Goal: Check status

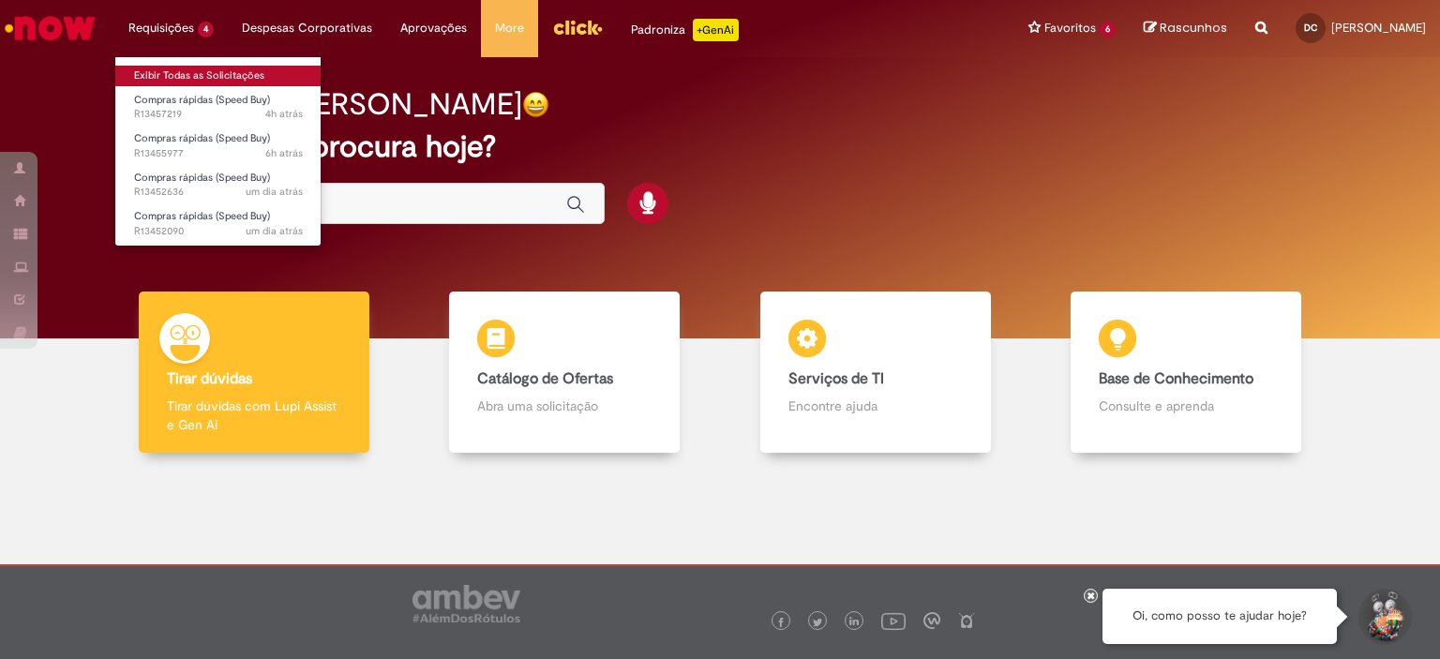
click at [180, 67] on link "Exibir Todas as Solicitações" at bounding box center [218, 76] width 206 height 21
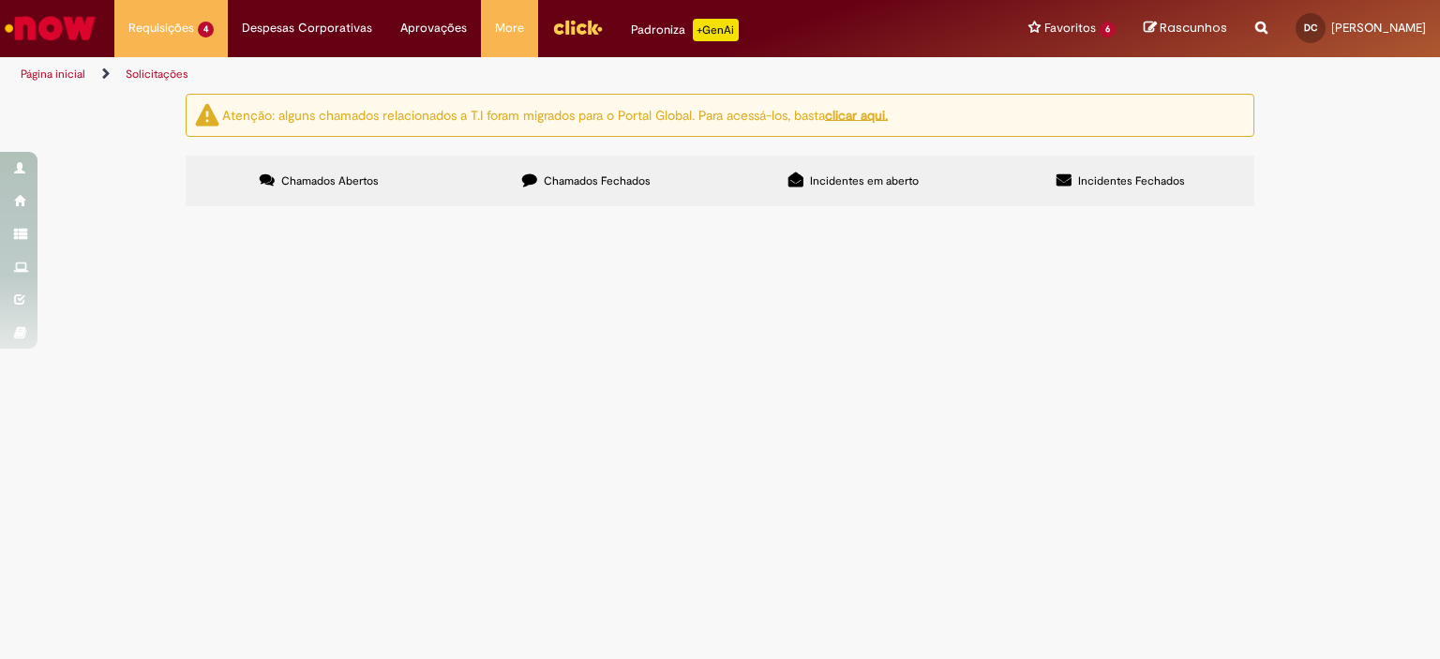
click at [0, 0] on span "Hidrômetro e Conexões" at bounding box center [0, 0] width 0 height 0
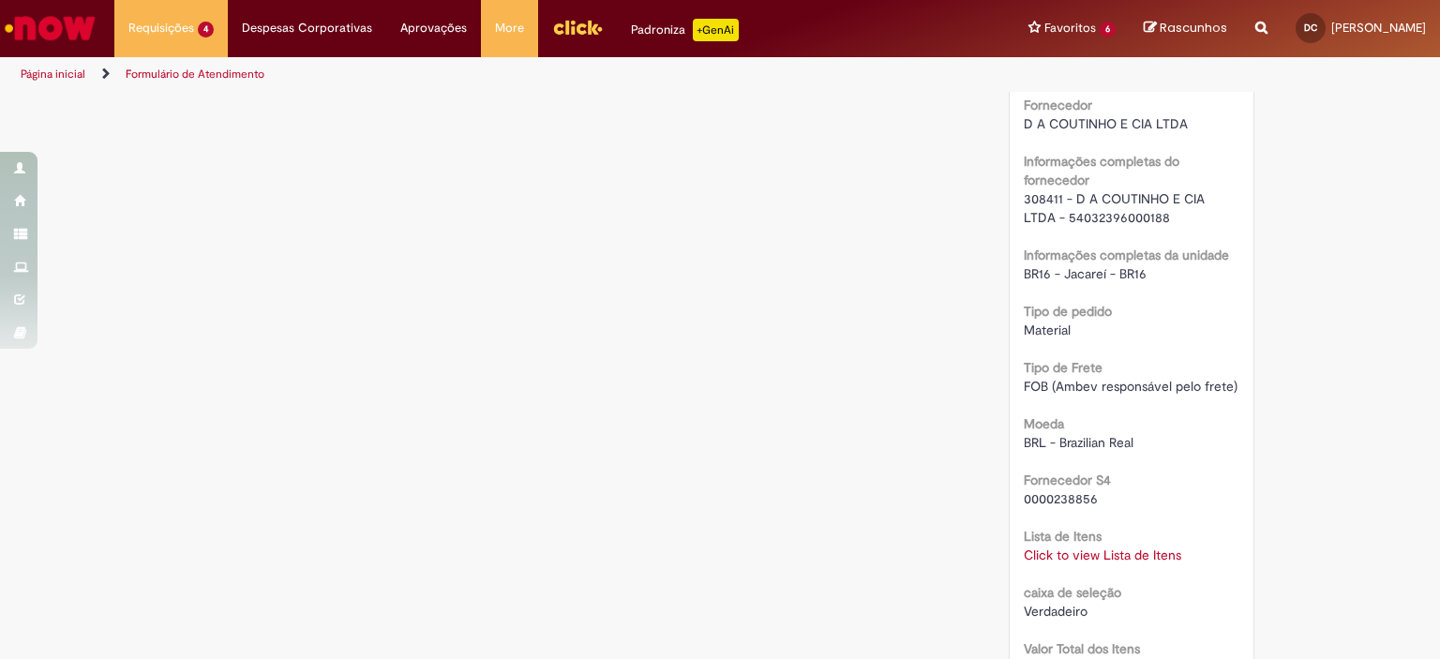
scroll to position [1500, 0]
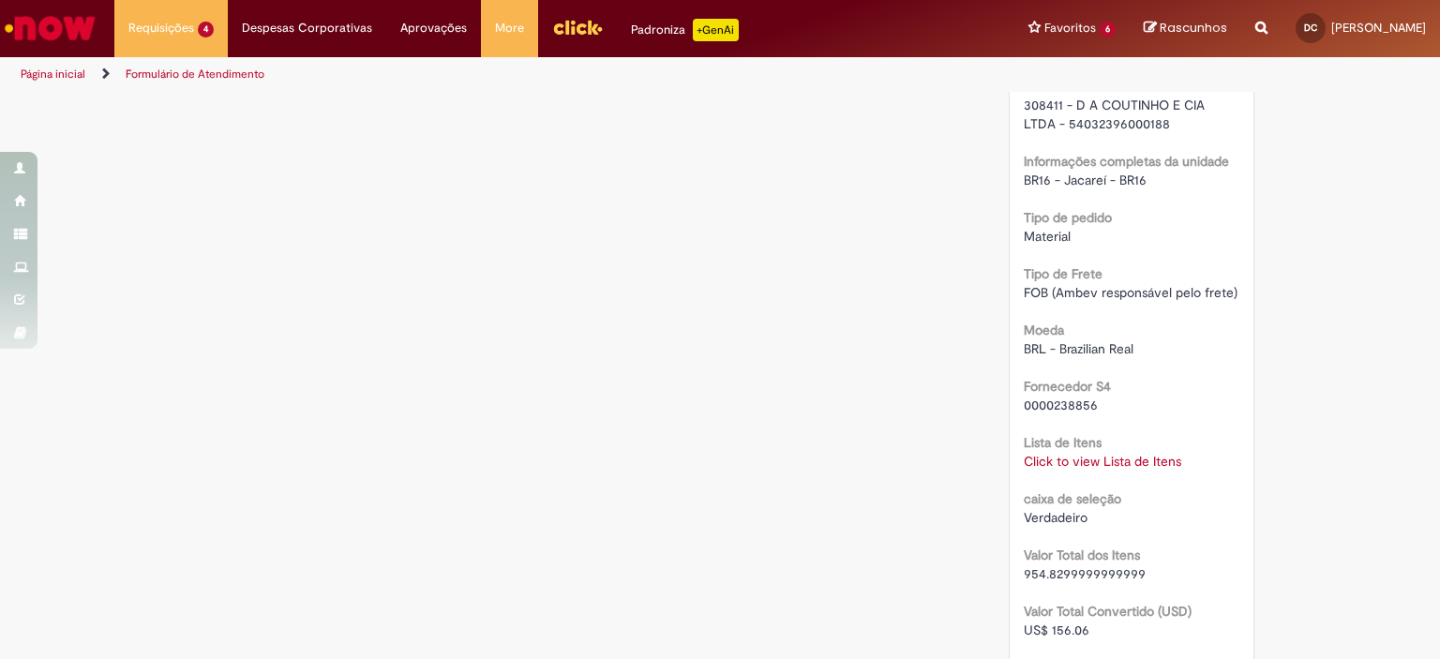
click at [1109, 454] on link "Click to view Lista de Itens" at bounding box center [1101, 461] width 157 height 17
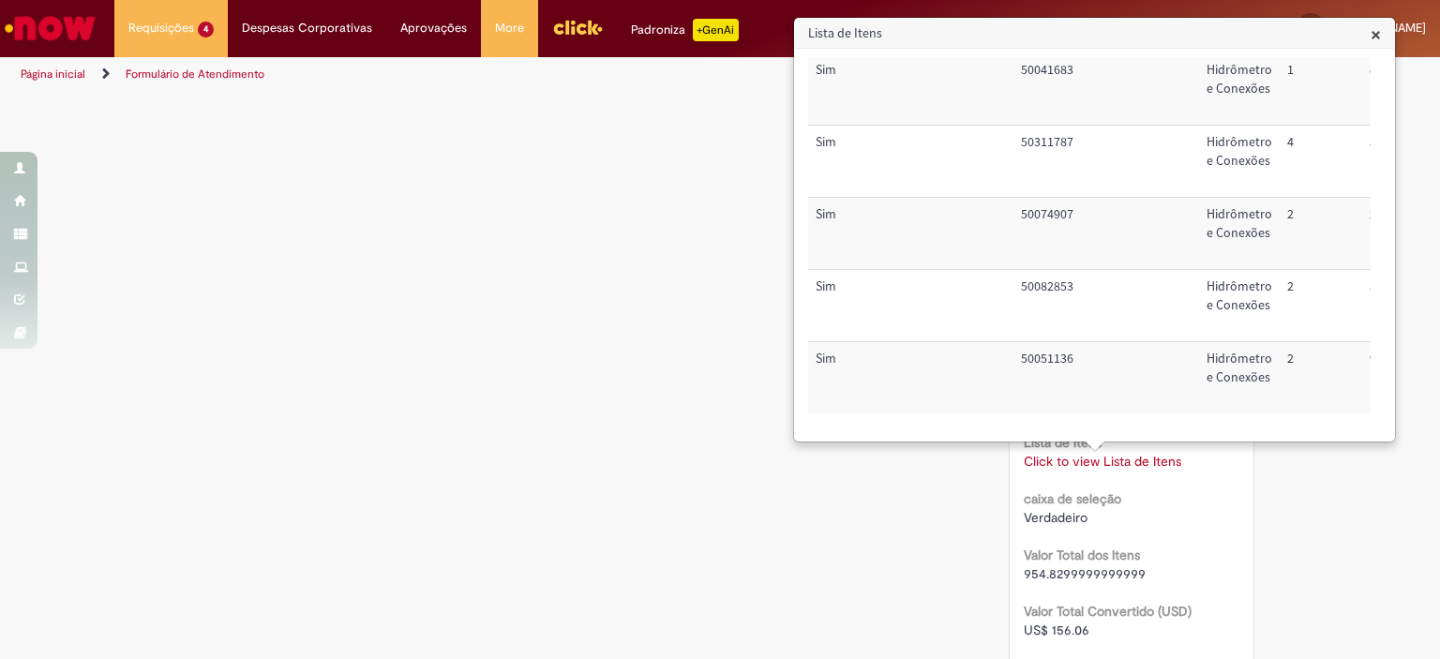
scroll to position [0, 0]
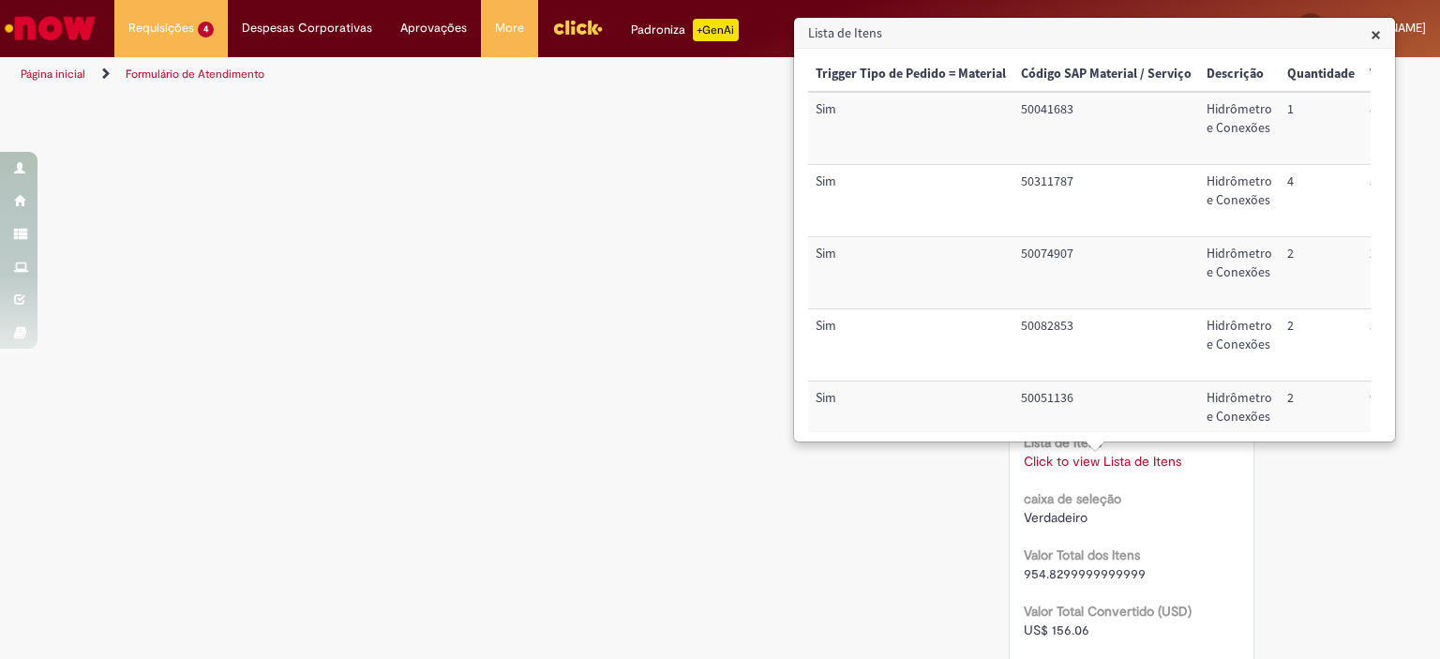
click at [612, 459] on div "Verificar Código de Barras Aguardando Aprovação Aguardando atendimento Em andam…" at bounding box center [720, 37] width 1097 height 2887
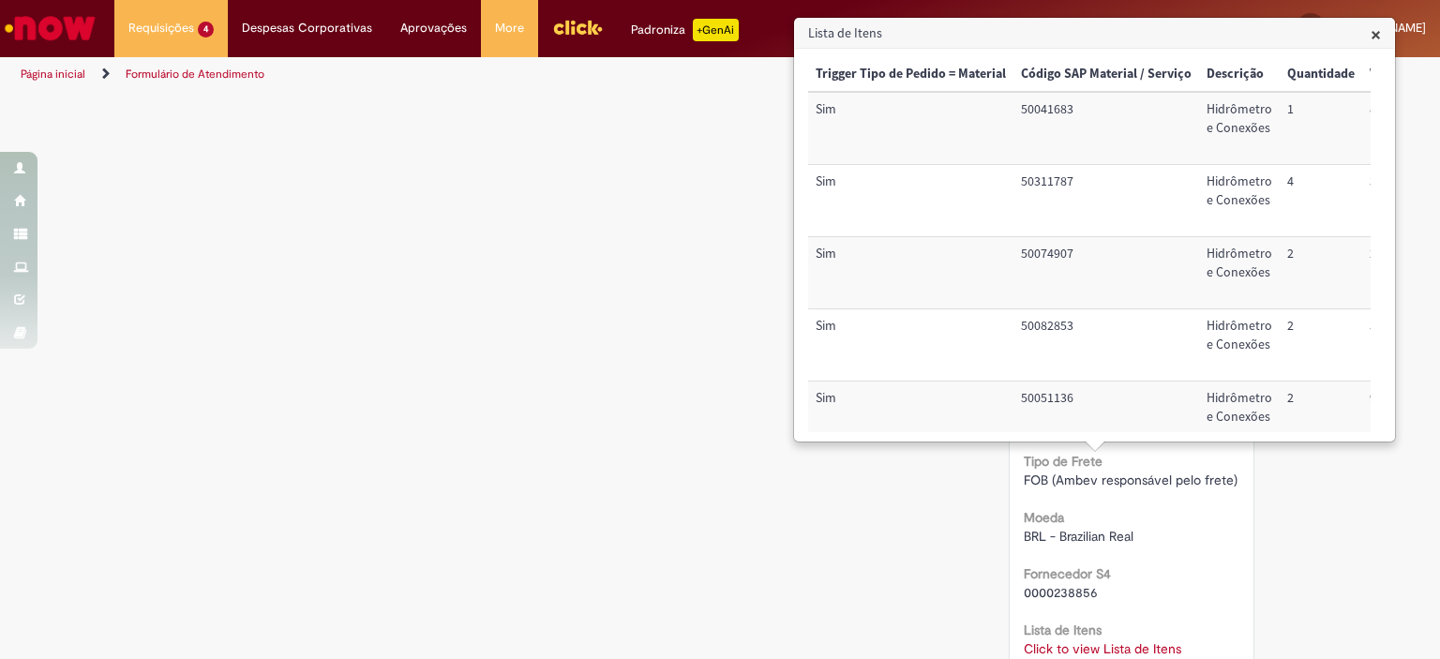
click at [1378, 38] on span "×" at bounding box center [1375, 34] width 10 height 25
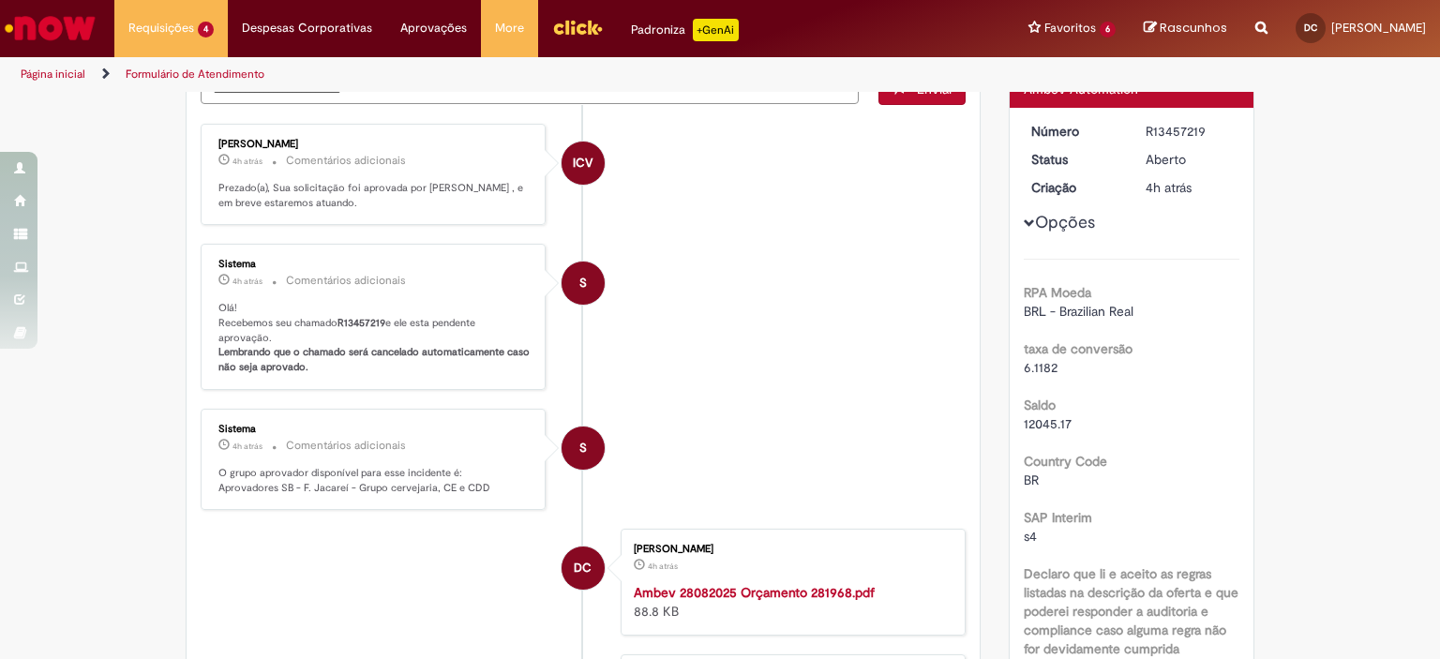
scroll to position [0, 0]
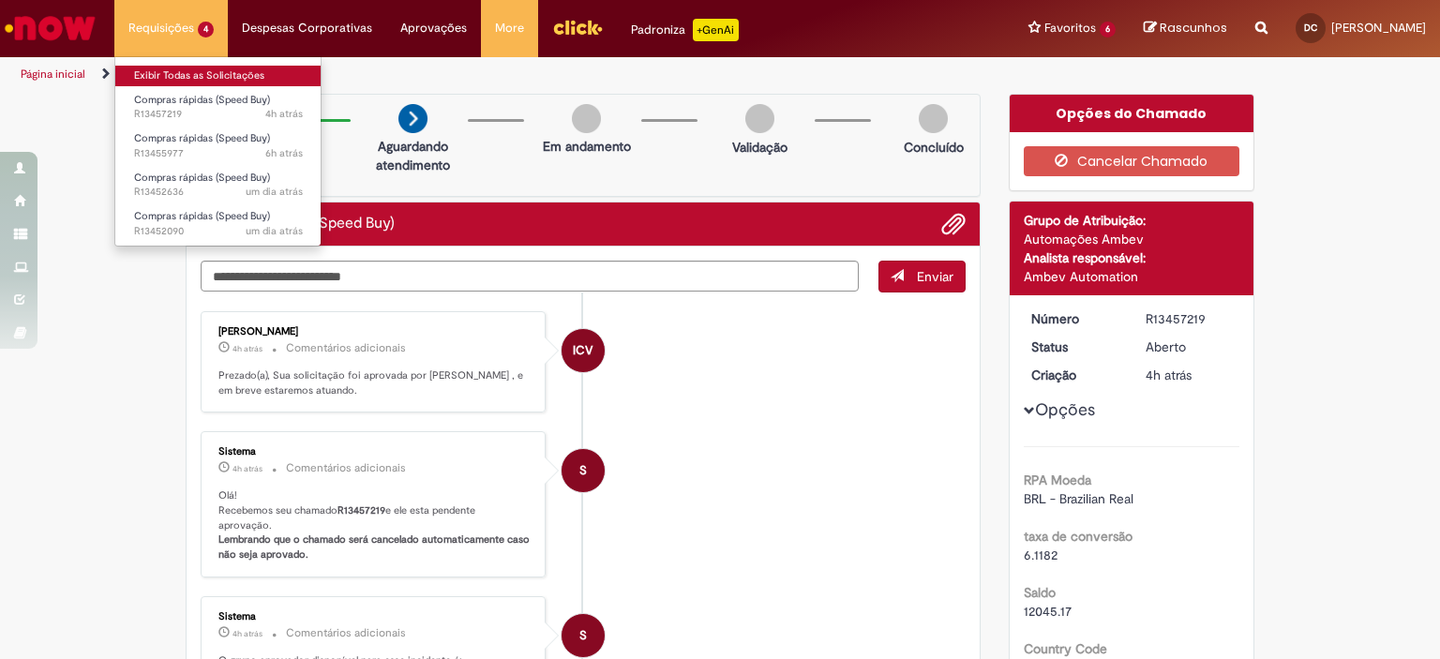
click at [184, 70] on link "Exibir Todas as Solicitações" at bounding box center [218, 76] width 206 height 21
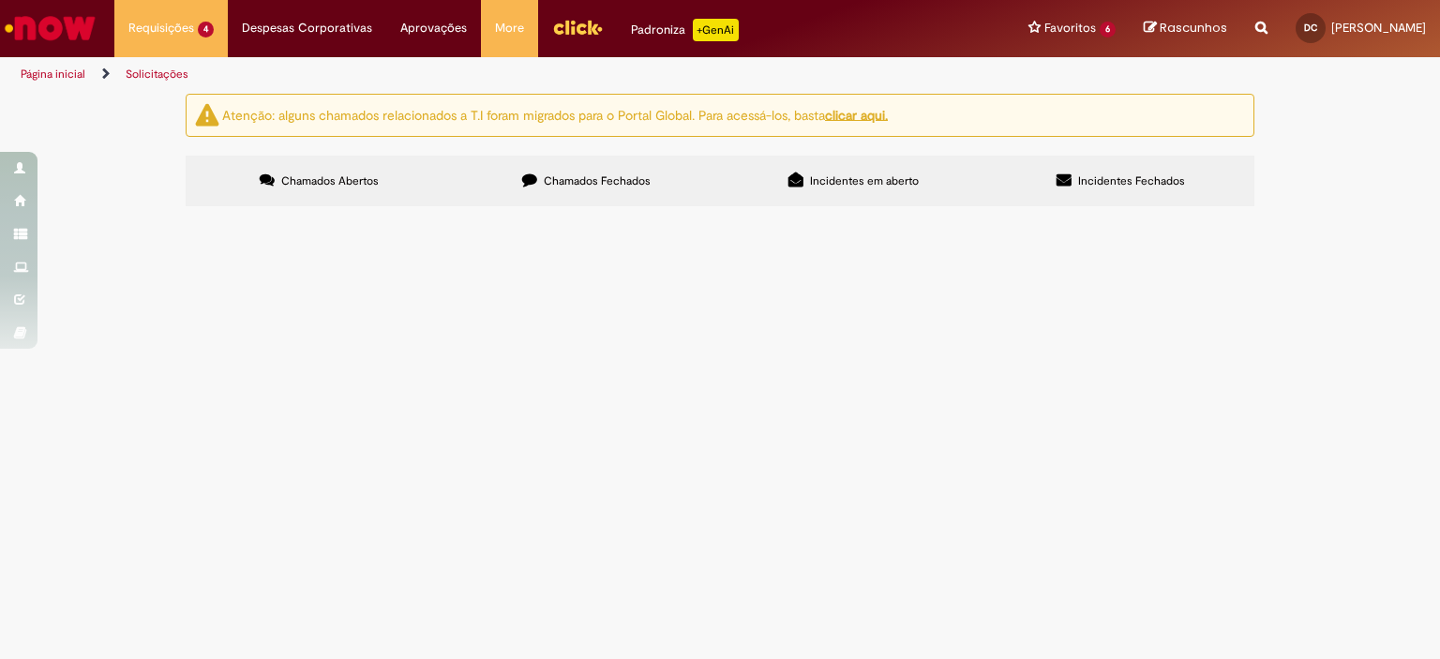
click at [0, 0] on span "Lâmpadas tubulares de 18w" at bounding box center [0, 0] width 0 height 0
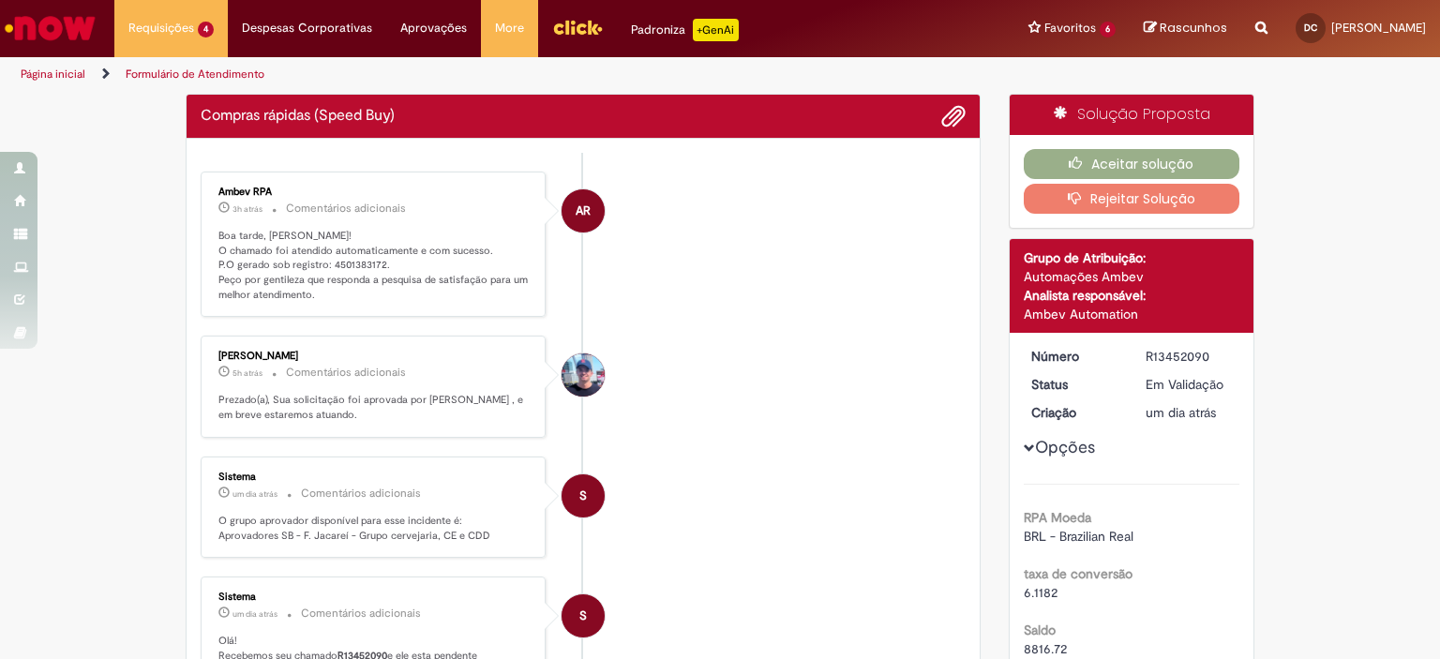
click at [352, 264] on p "Boa tarde, [PERSON_NAME]! O chamado foi atendido automaticamente e com sucesso.…" at bounding box center [374, 266] width 312 height 74
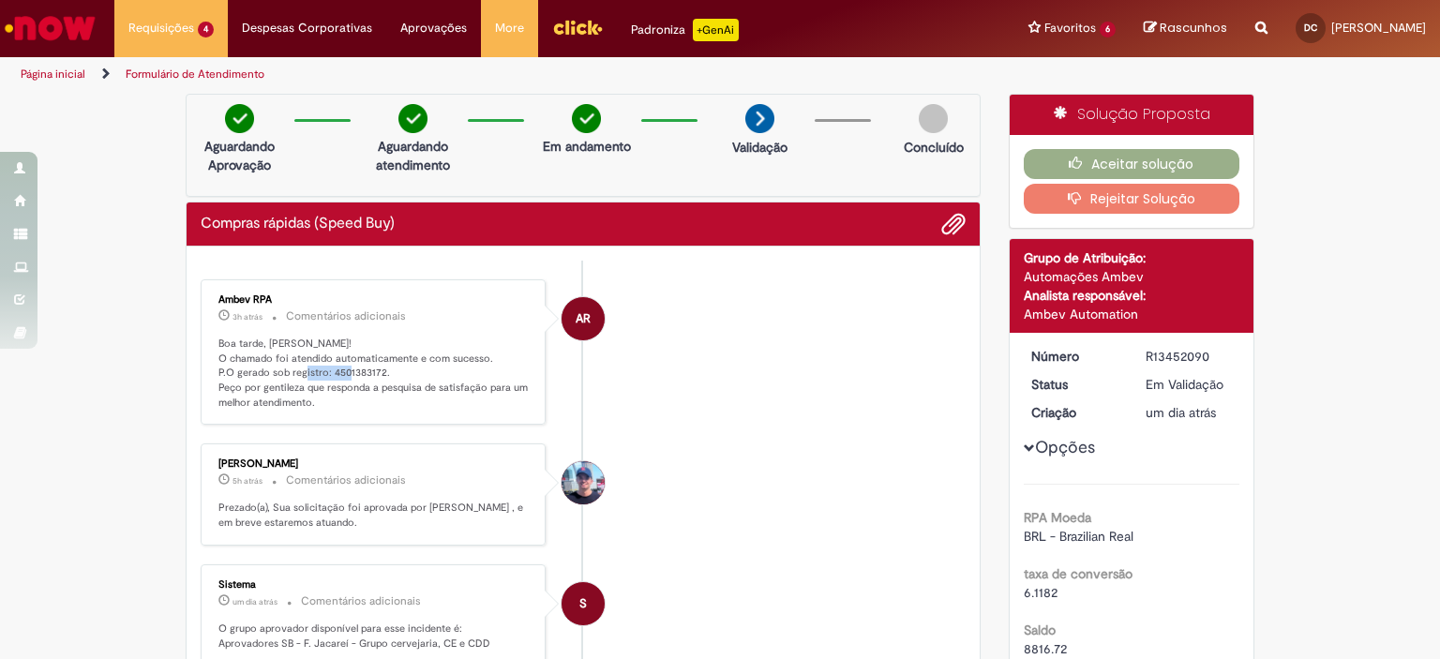
copy p "4501383172"
click at [1098, 161] on button "Aceitar solução" at bounding box center [1131, 164] width 216 height 30
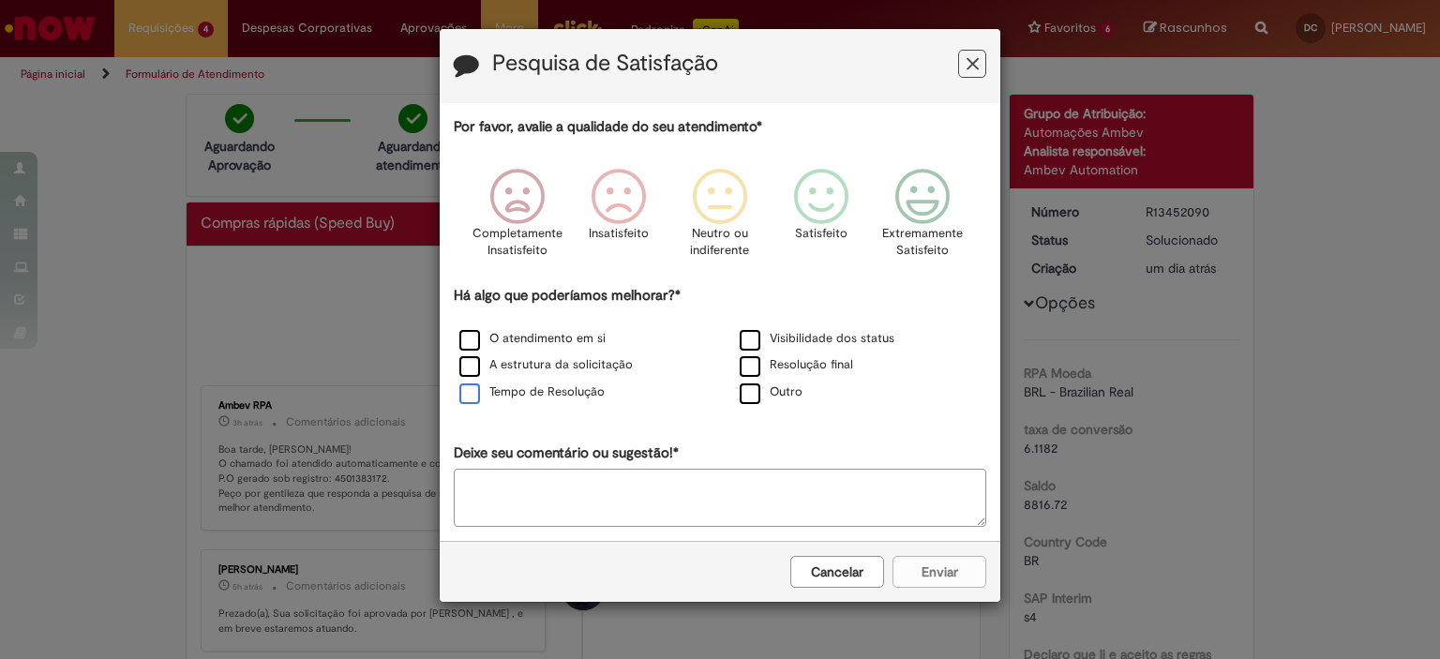
click at [516, 393] on label "Tempo de Resolução" at bounding box center [531, 392] width 145 height 18
click at [941, 205] on icon "Feedback" at bounding box center [923, 197] width 70 height 56
click at [941, 569] on button "Enviar" at bounding box center [939, 572] width 94 height 32
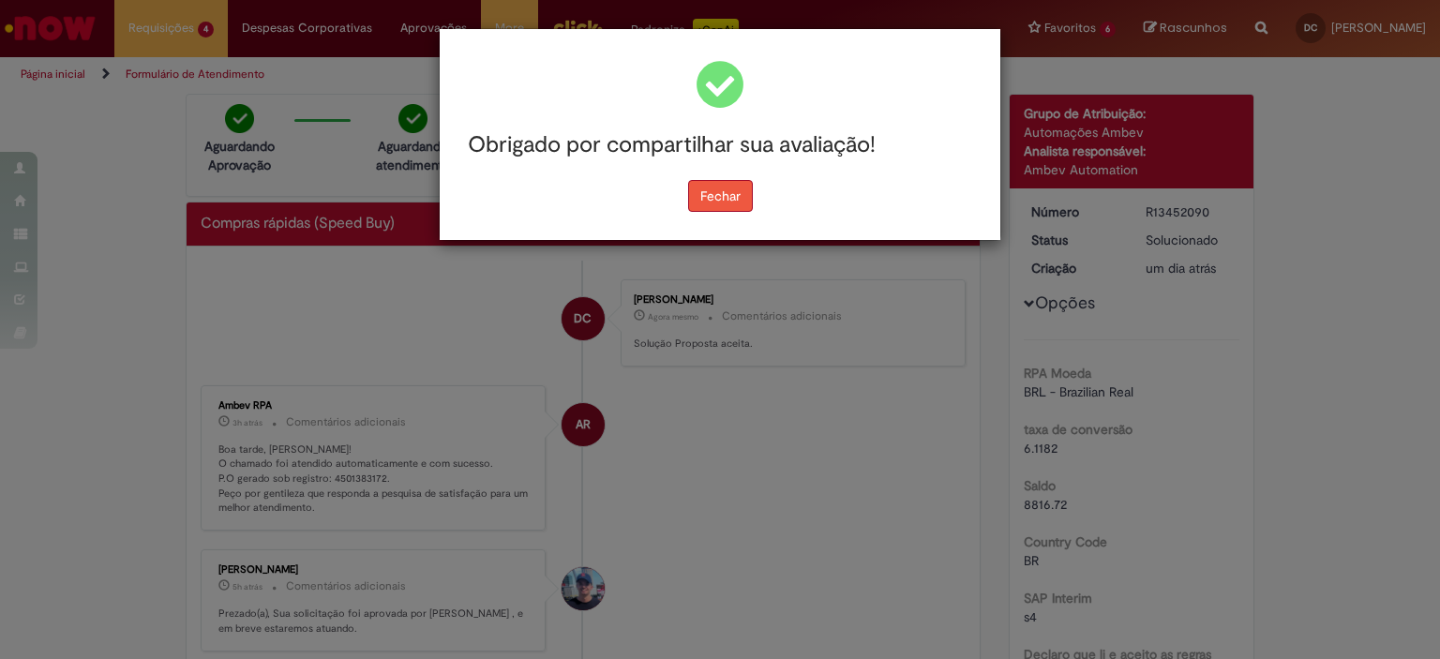
click at [716, 200] on button "Fechar" at bounding box center [720, 196] width 65 height 32
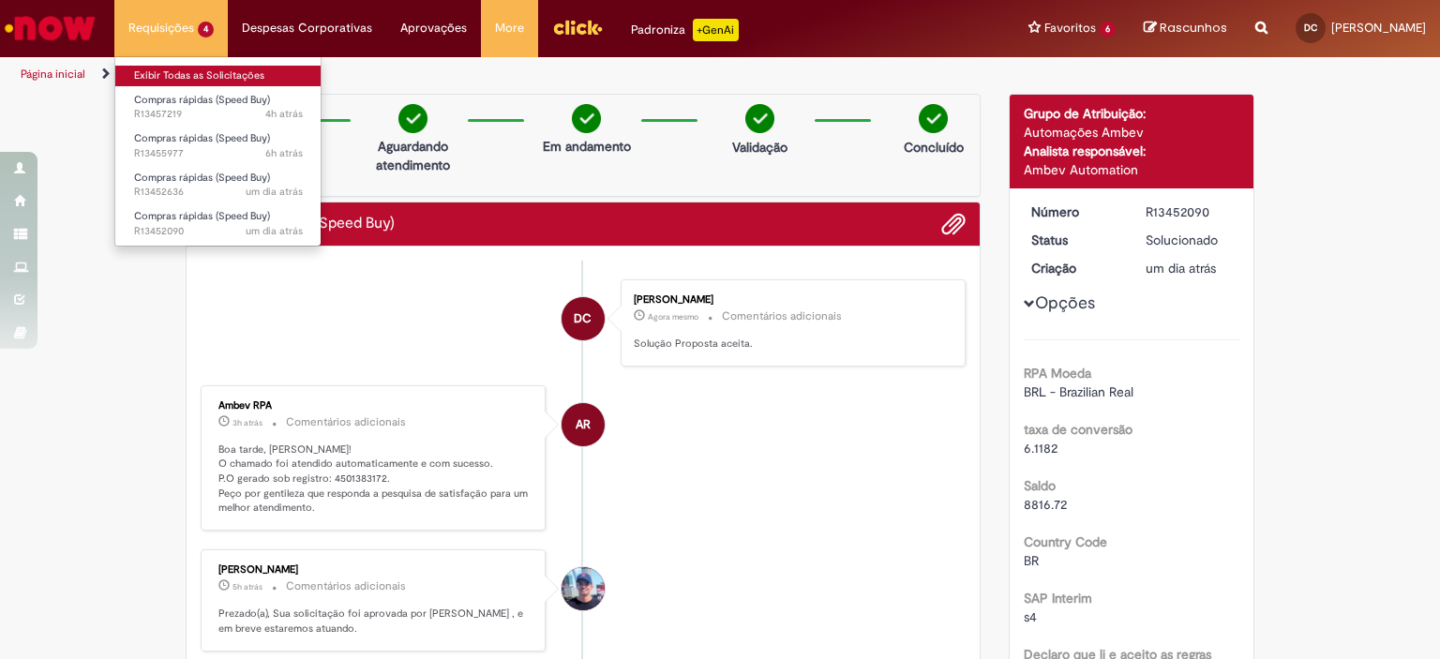
click at [192, 68] on link "Exibir Todas as Solicitações" at bounding box center [218, 76] width 206 height 21
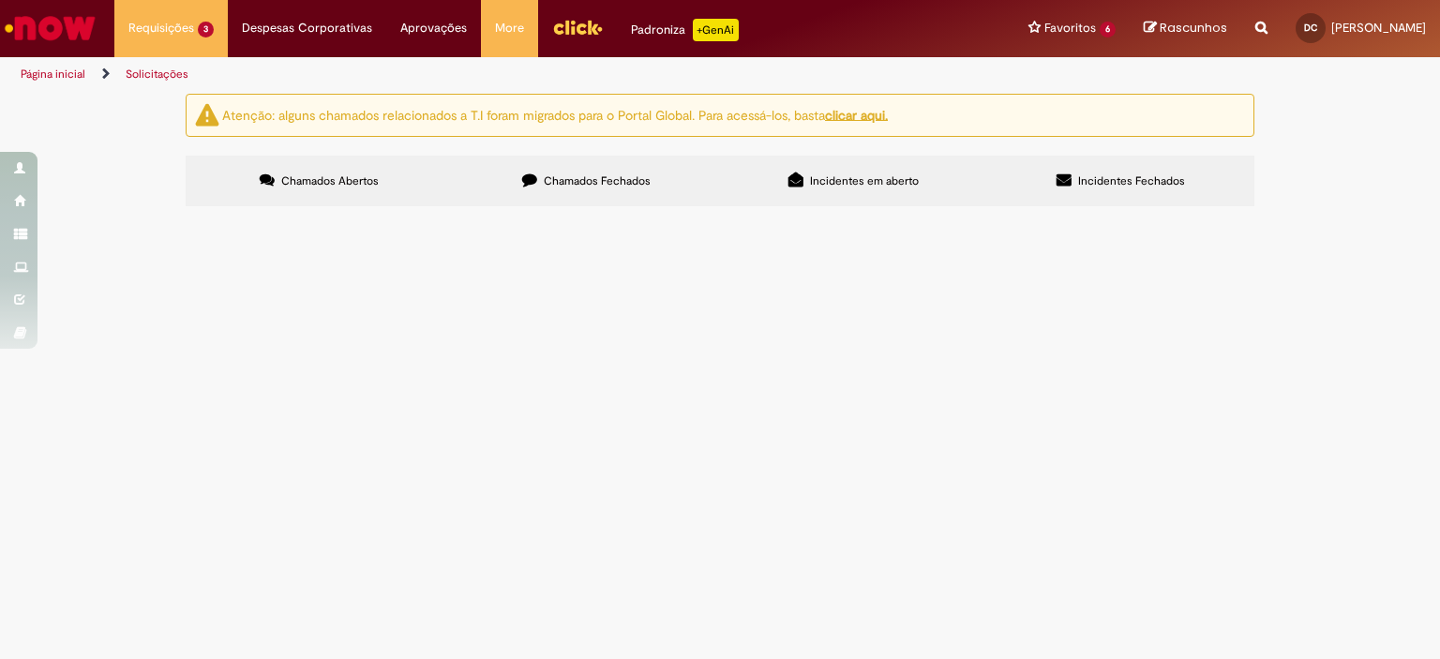
click at [0, 0] on span "Hidrômetro e Conexões" at bounding box center [0, 0] width 0 height 0
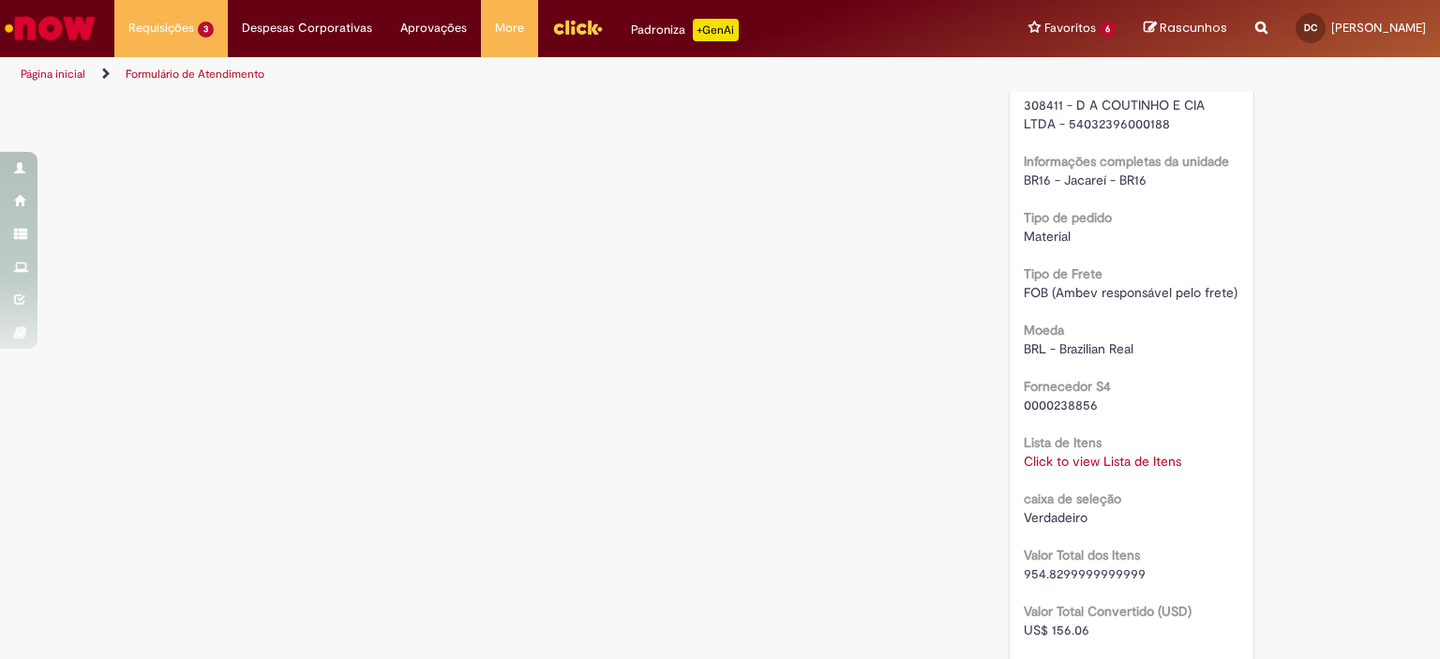
scroll to position [1218, 0]
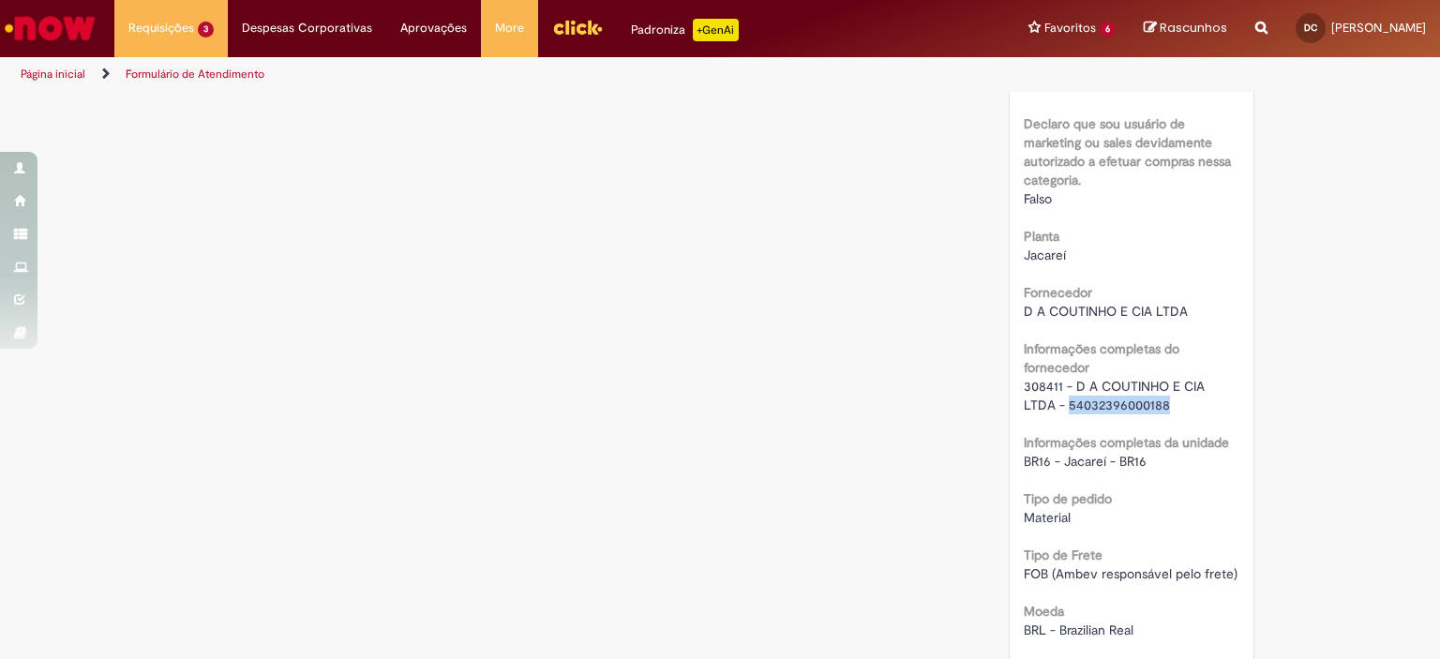
drag, startPoint x: 1126, startPoint y: 403, endPoint x: 1027, endPoint y: 404, distance: 98.4
click at [1027, 404] on div "308411 - D A COUTINHO E CIA LTDA - 54032396000188" at bounding box center [1131, 395] width 216 height 37
copy span "54032396000188"
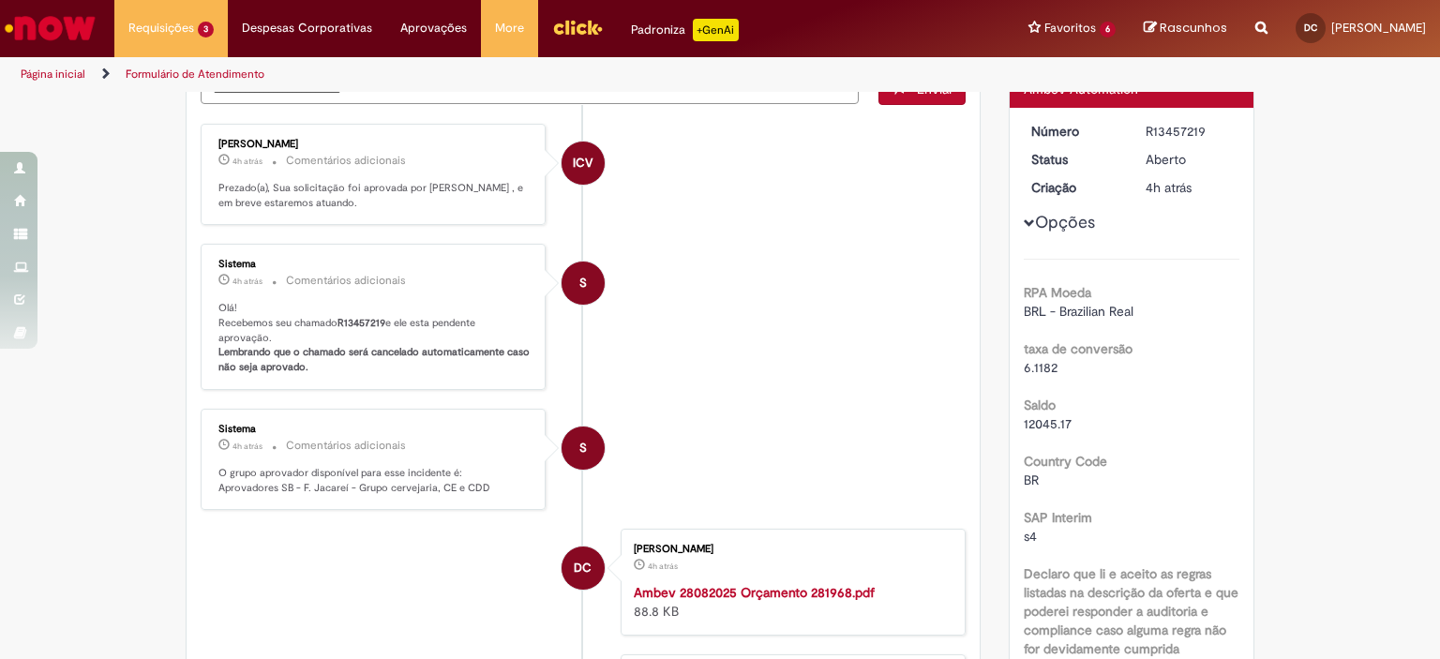
scroll to position [0, 0]
